Goal: Transaction & Acquisition: Subscribe to service/newsletter

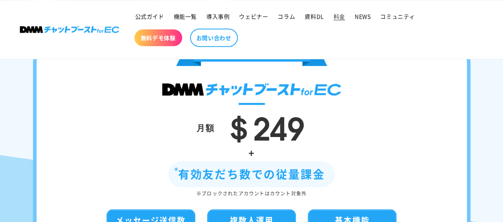
scroll to position [159, 0]
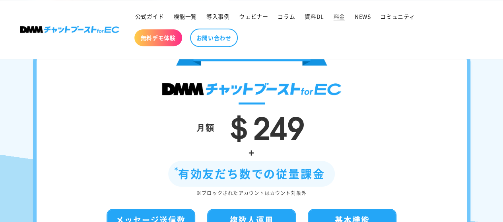
click at [421, 134] on div "月額 ＄249" at bounding box center [251, 127] width 383 height 33
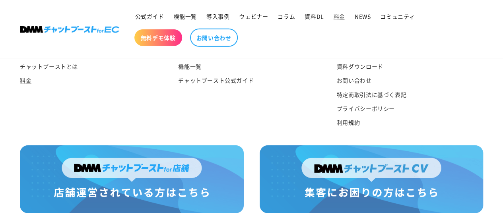
scroll to position [1081, 0]
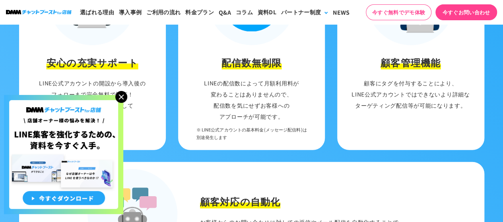
scroll to position [995, 0]
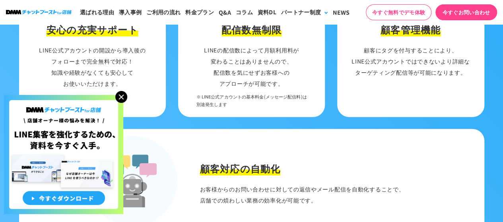
click at [123, 99] on img at bounding box center [121, 97] width 12 height 12
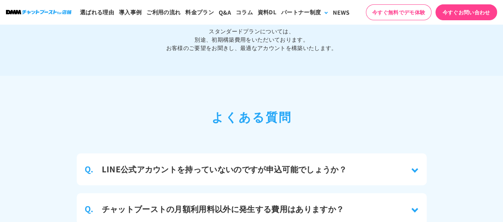
scroll to position [3461, 0]
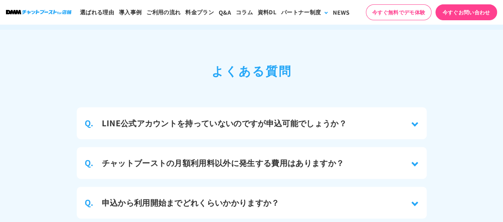
click at [242, 157] on h3 "チャットブーストの月額利用料以外に発生する費用はありますか？" at bounding box center [223, 163] width 243 height 12
